Goal: Transaction & Acquisition: Obtain resource

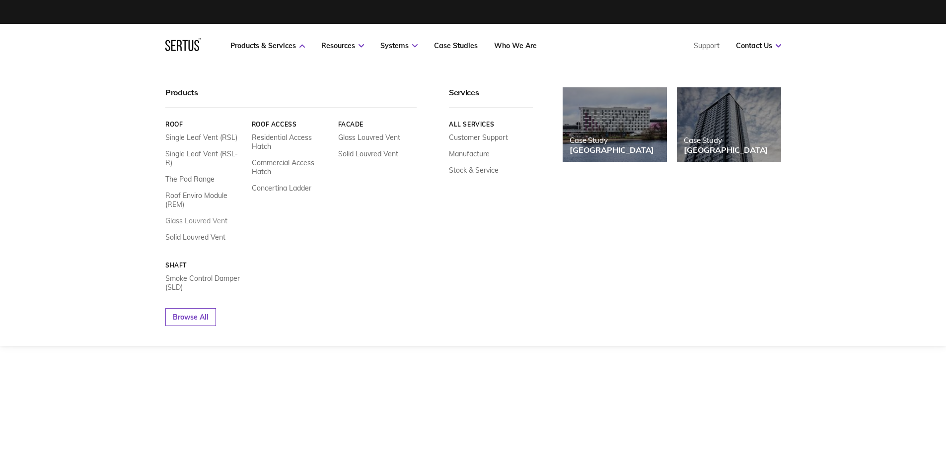
click at [219, 217] on link "Glass Louvred Vent" at bounding box center [196, 221] width 62 height 9
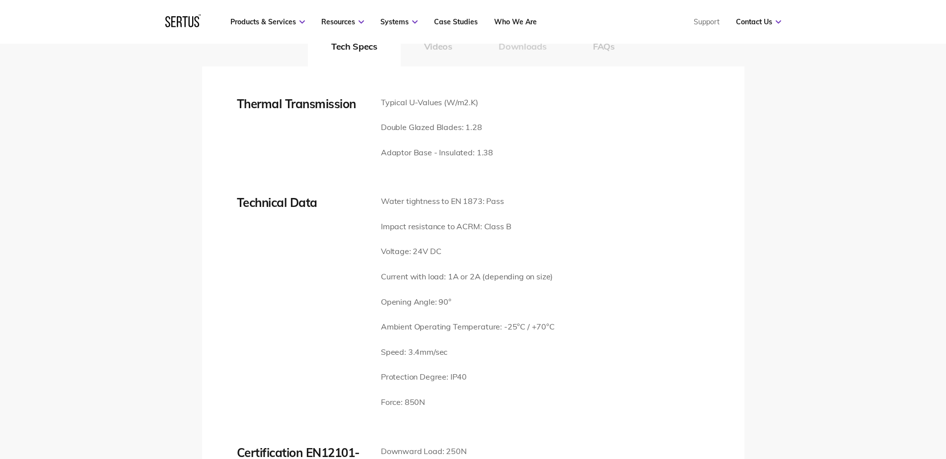
scroll to position [1490, 0]
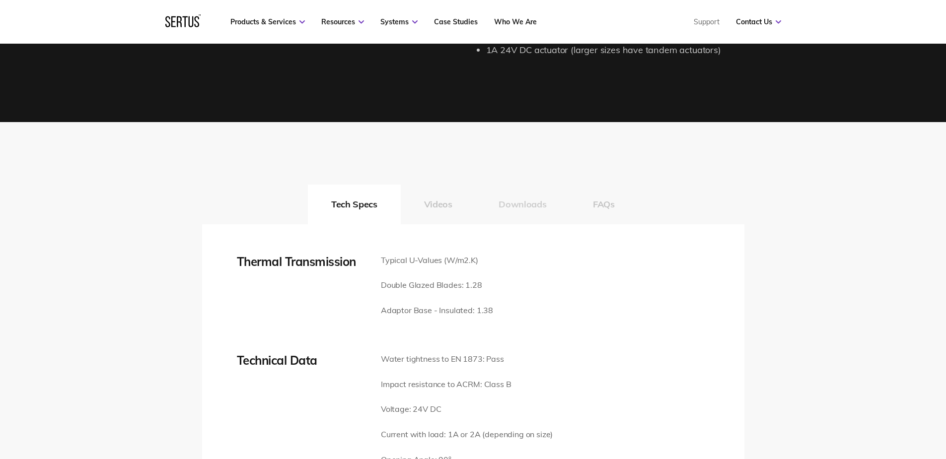
click at [536, 204] on button "Downloads" at bounding box center [522, 205] width 94 height 40
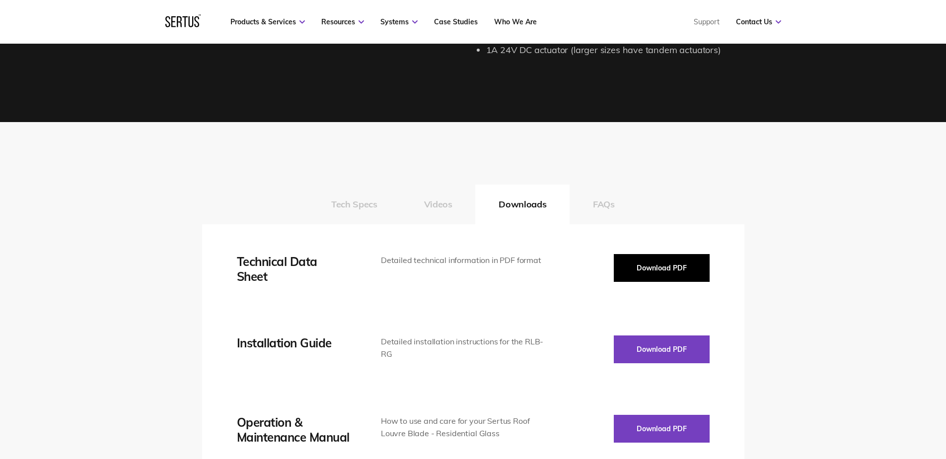
click at [687, 271] on button "Download PDF" at bounding box center [662, 268] width 96 height 28
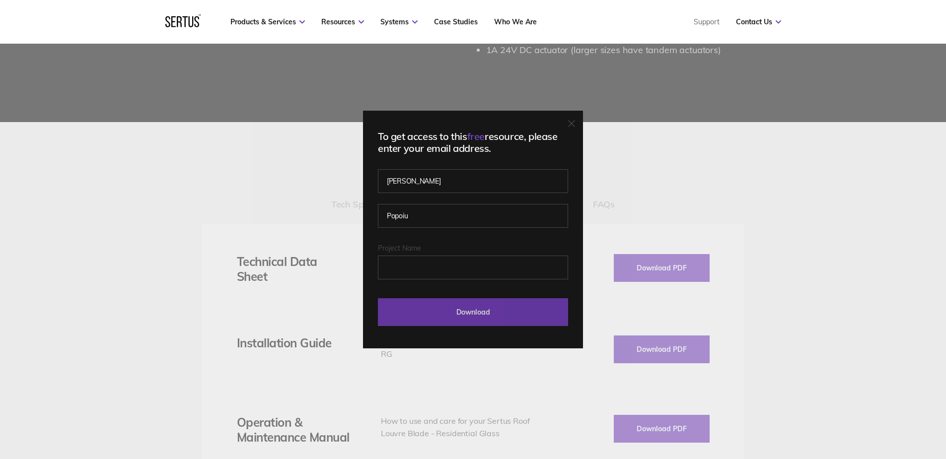
click at [506, 310] on input "Download" at bounding box center [473, 313] width 190 height 28
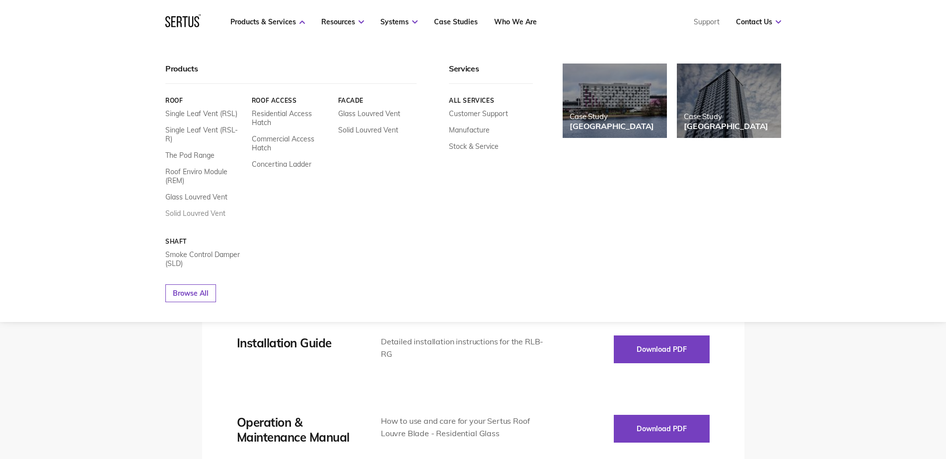
click at [193, 209] on link "Solid Louvred Vent" at bounding box center [195, 213] width 60 height 9
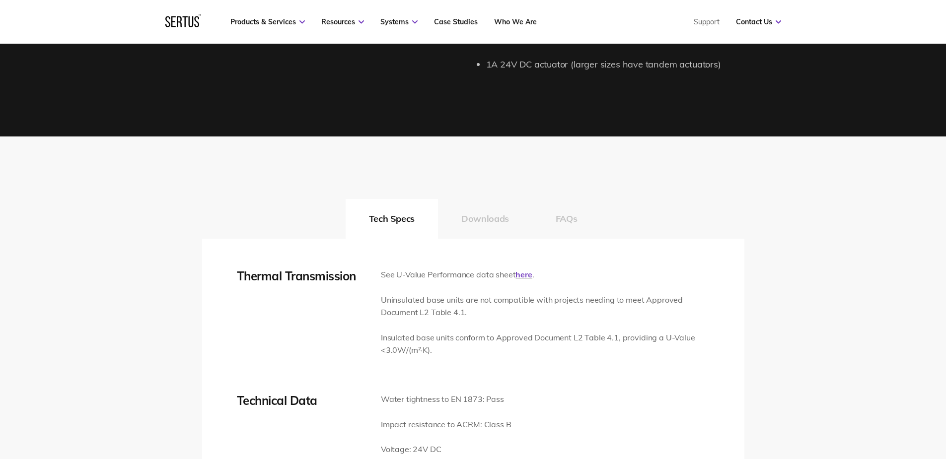
scroll to position [1490, 0]
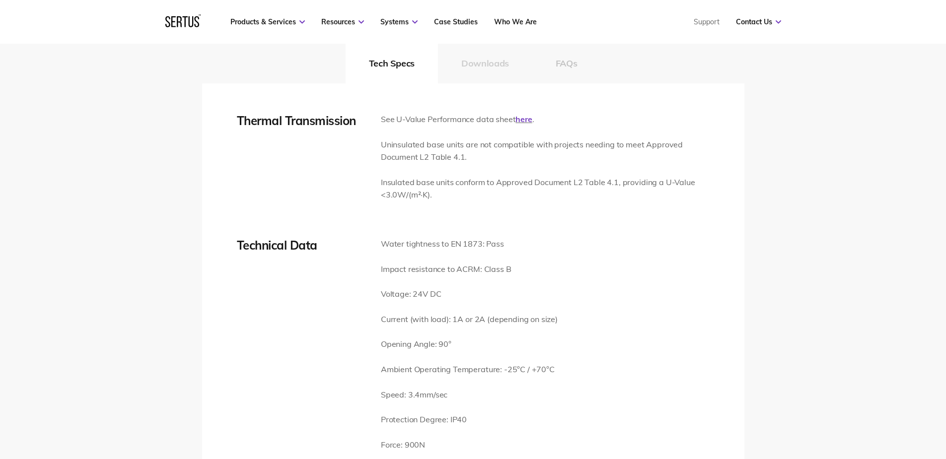
click at [500, 63] on button "Downloads" at bounding box center [485, 64] width 94 height 40
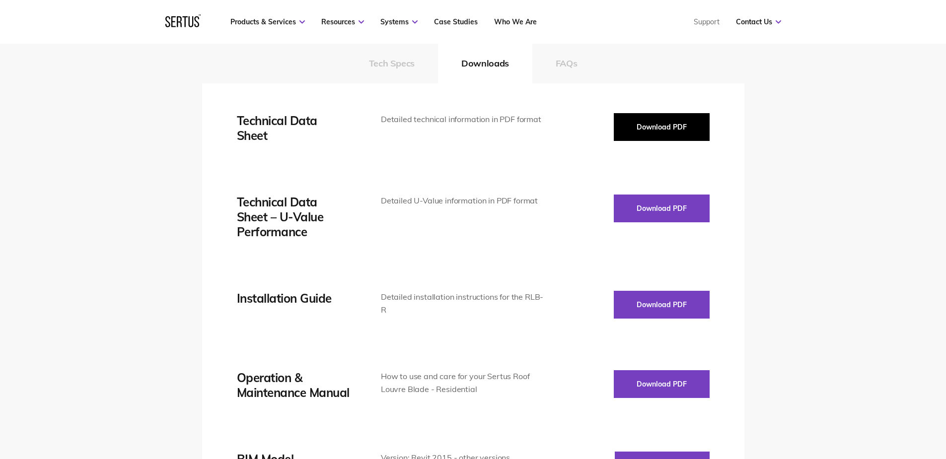
click at [662, 134] on button "Download PDF" at bounding box center [662, 127] width 96 height 28
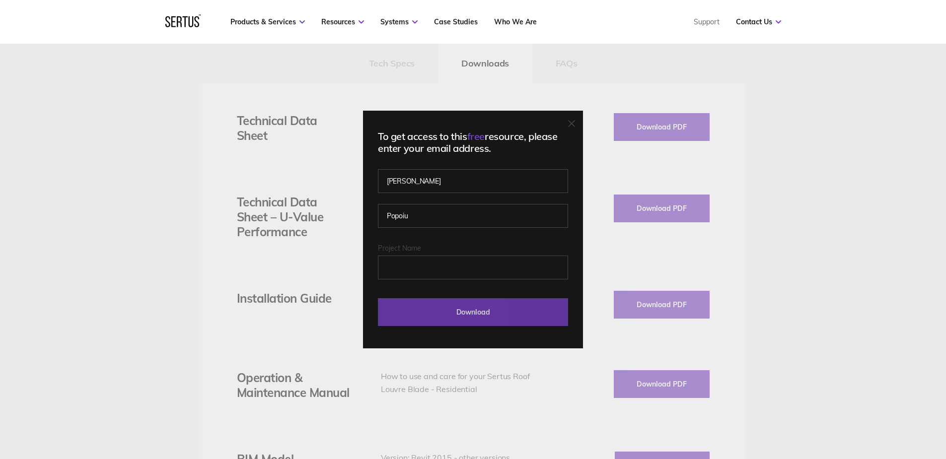
click at [512, 315] on input "Download" at bounding box center [473, 313] width 190 height 28
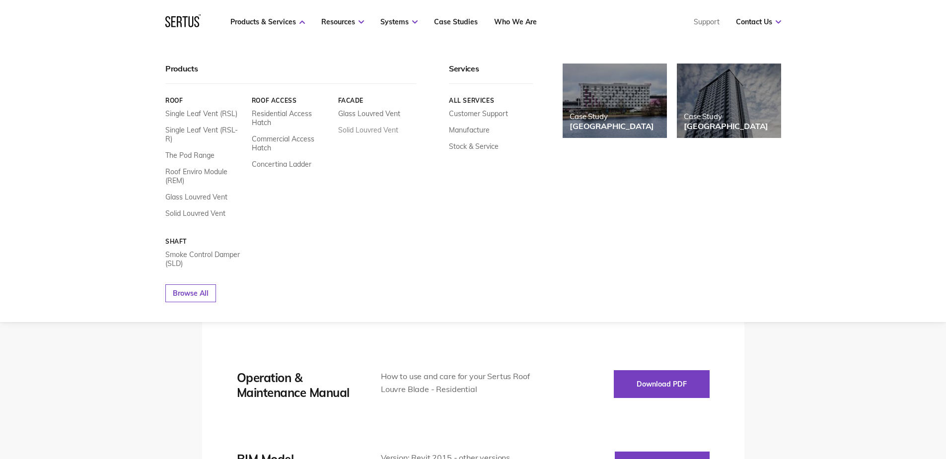
click at [378, 130] on link "Solid Louvred Vent" at bounding box center [368, 130] width 60 height 9
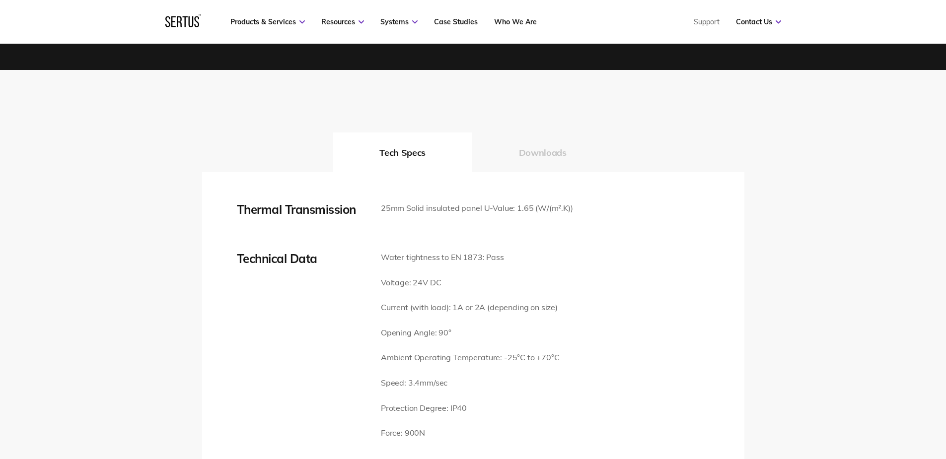
scroll to position [1291, 0]
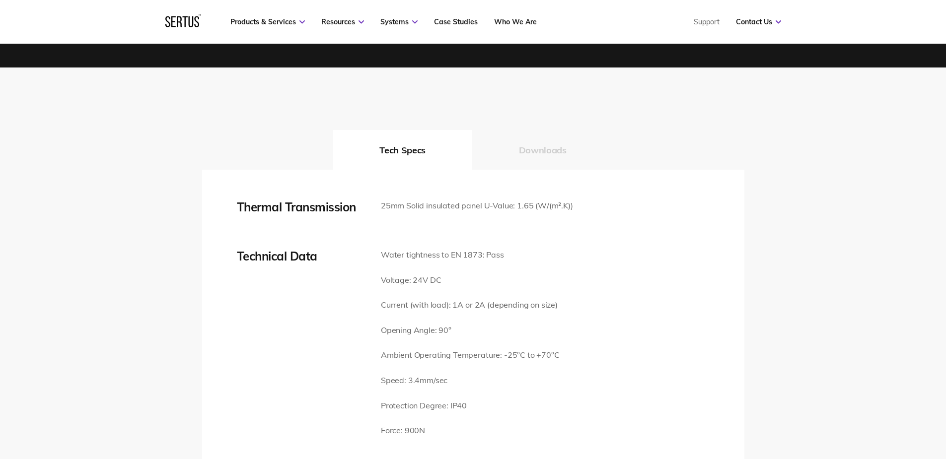
click at [530, 144] on button "Downloads" at bounding box center [542, 150] width 141 height 40
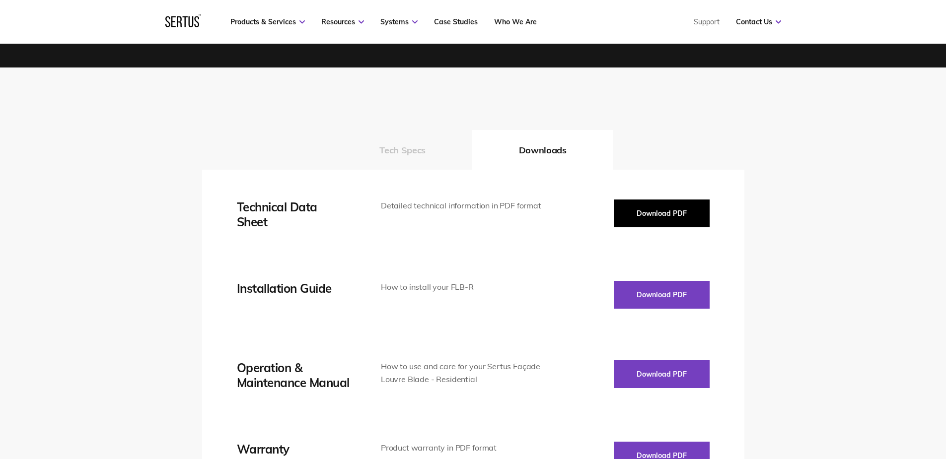
click at [667, 205] on button "Download PDF" at bounding box center [662, 214] width 96 height 28
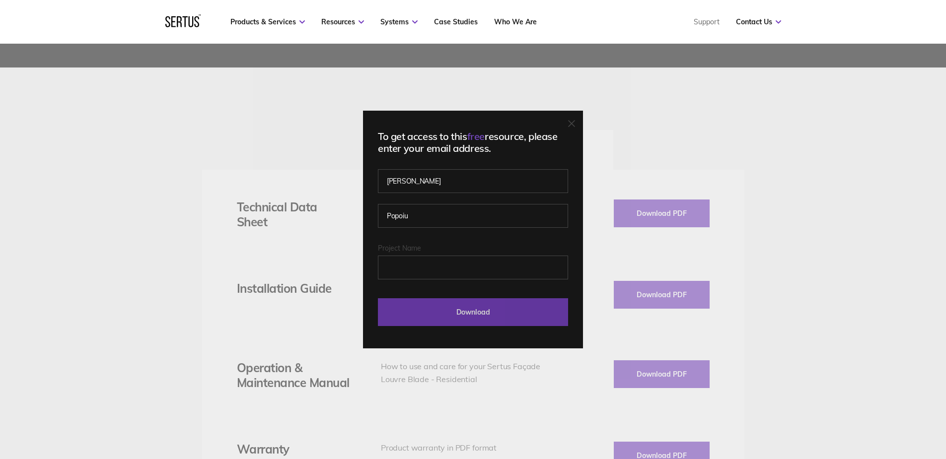
click at [511, 316] on input "Download" at bounding box center [473, 313] width 190 height 28
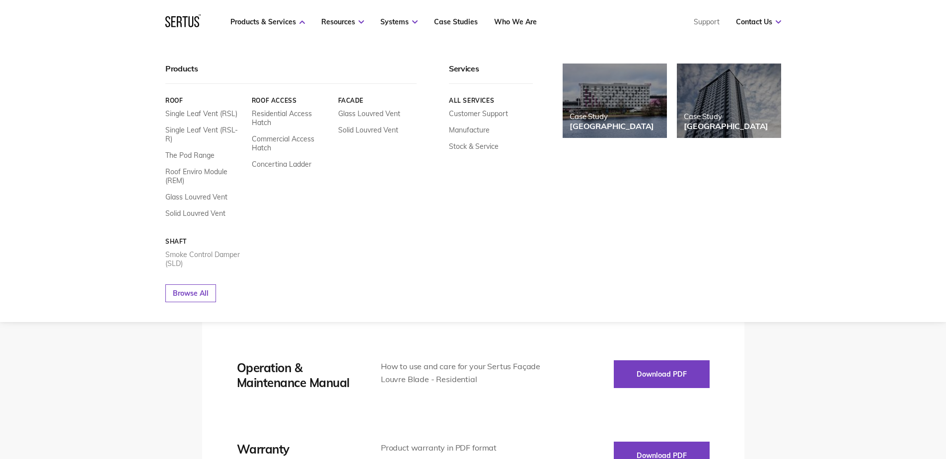
click at [214, 250] on link "Smoke Control Damper (SLD)" at bounding box center [204, 259] width 79 height 18
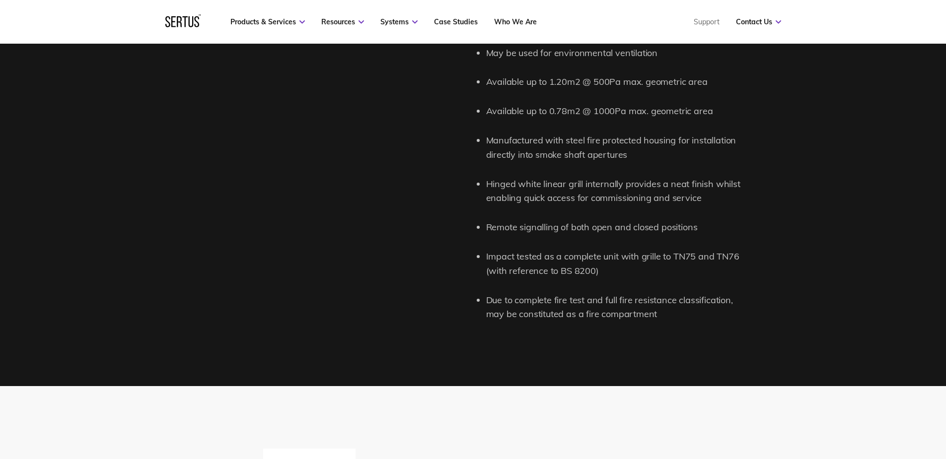
scroll to position [1391, 0]
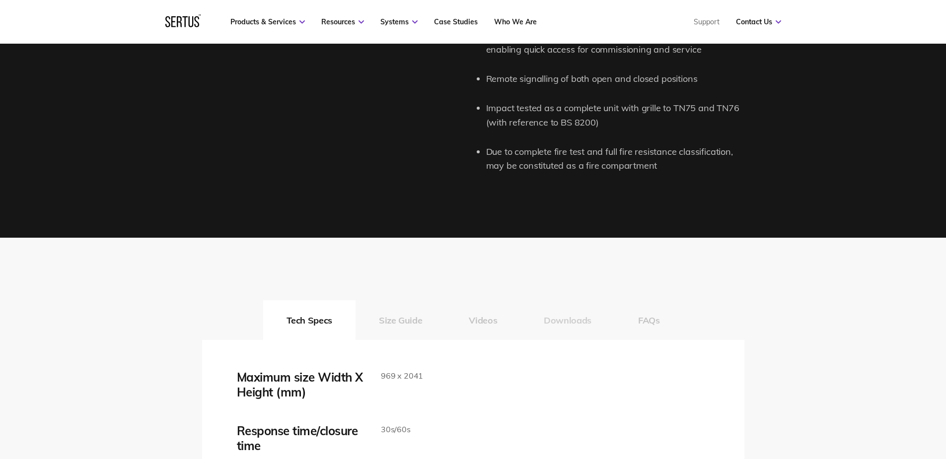
click at [573, 329] on button "Downloads" at bounding box center [568, 321] width 94 height 40
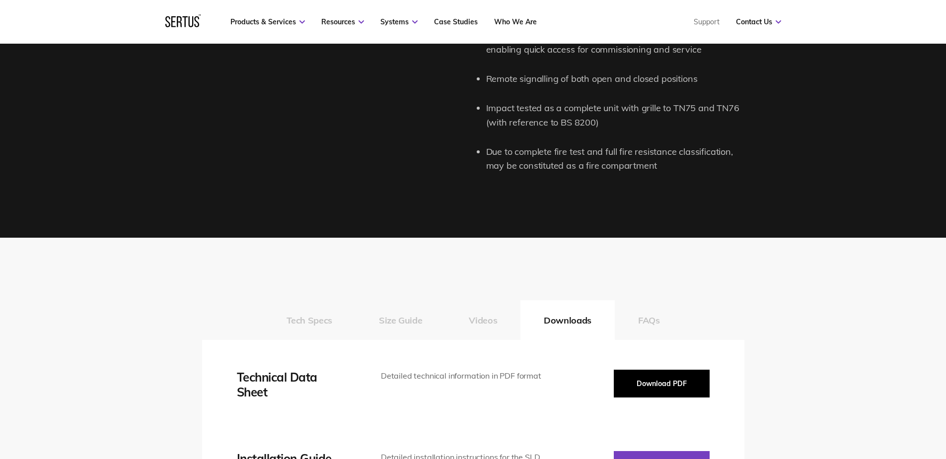
click at [670, 378] on button "Download PDF" at bounding box center [662, 384] width 96 height 28
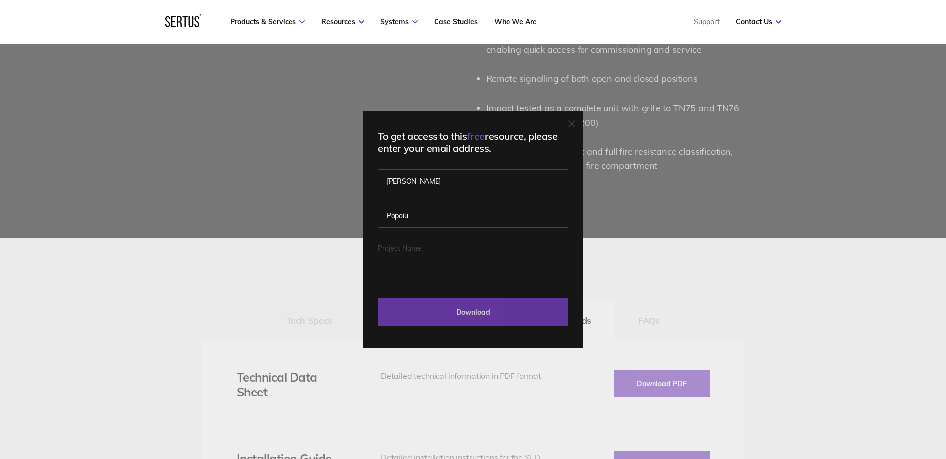
click at [495, 308] on input "Download" at bounding box center [473, 313] width 190 height 28
